Goal: Navigation & Orientation: Find specific page/section

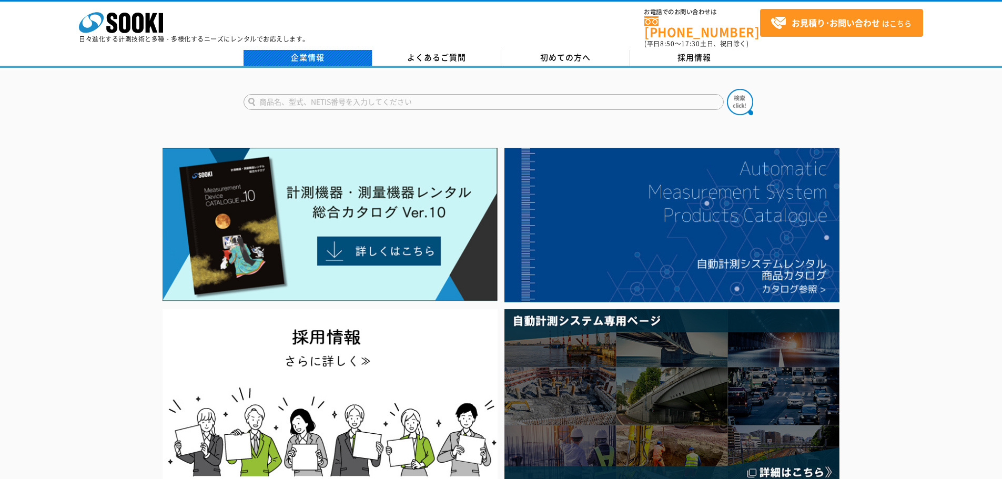
click at [343, 50] on link "企業情報" at bounding box center [308, 58] width 129 height 16
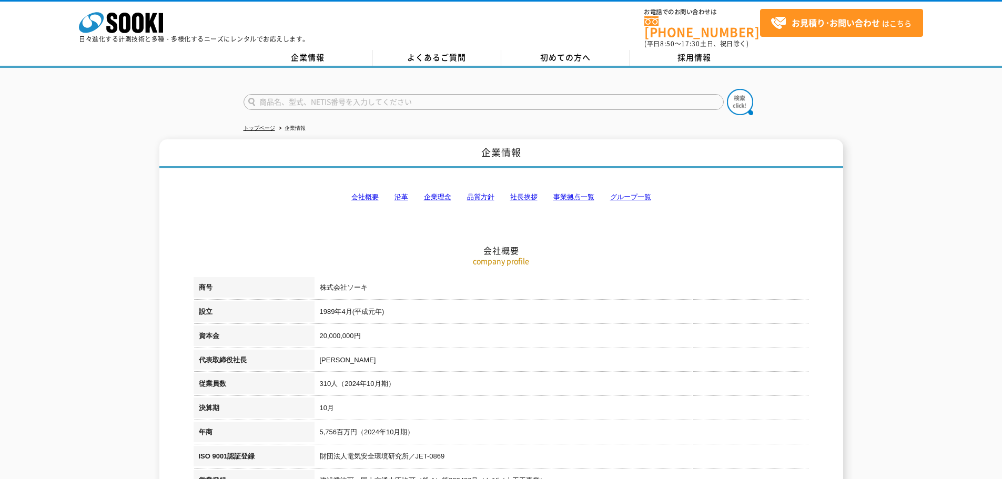
click at [560, 193] on link "事業拠点一覧" at bounding box center [573, 197] width 41 height 8
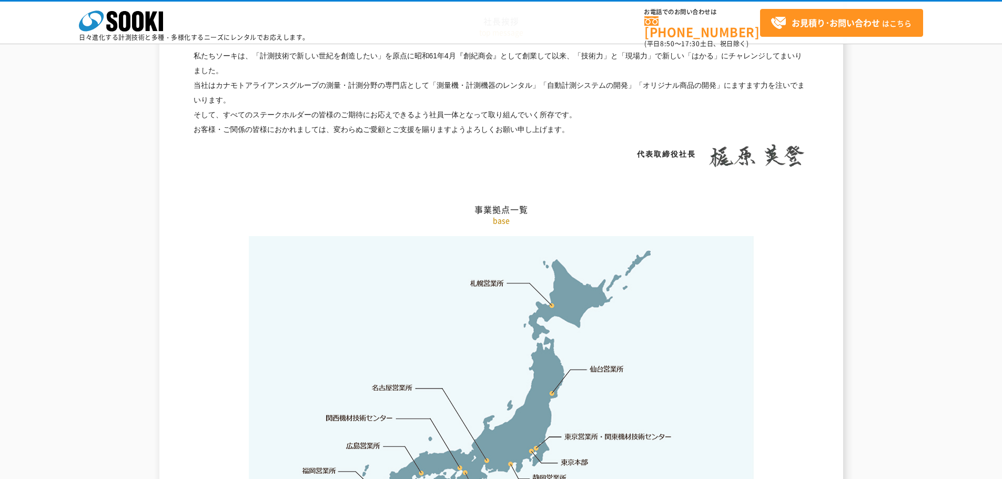
scroll to position [2113, 0]
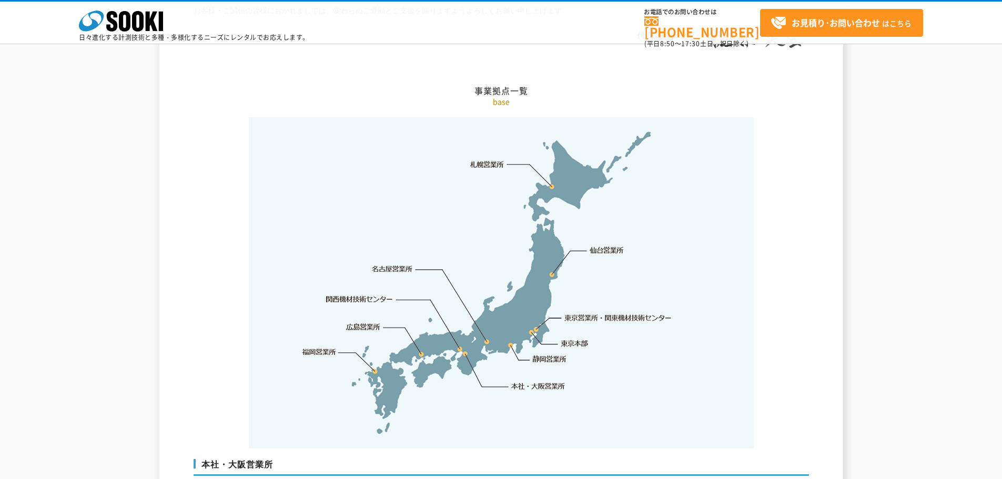
click at [578, 339] on link "東京本部" at bounding box center [574, 344] width 27 height 11
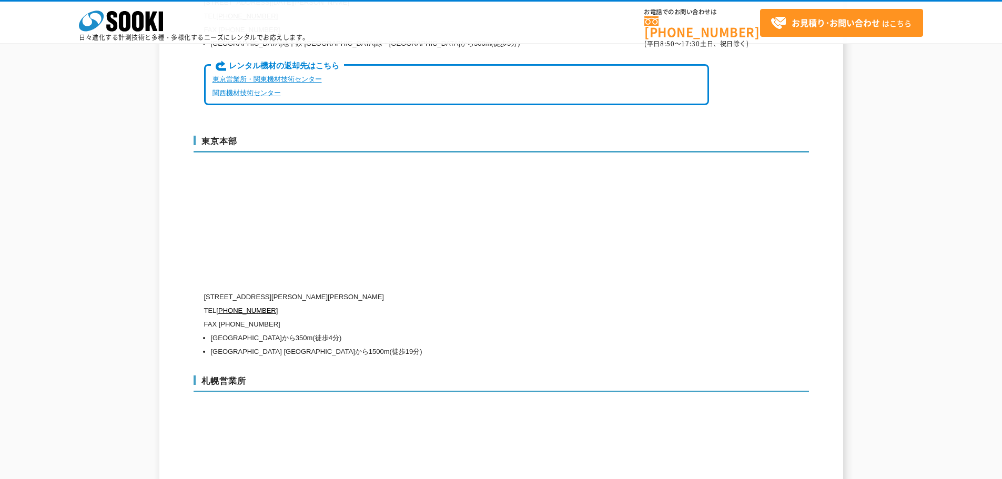
scroll to position [2728, 0]
